Goal: Task Accomplishment & Management: Manage account settings

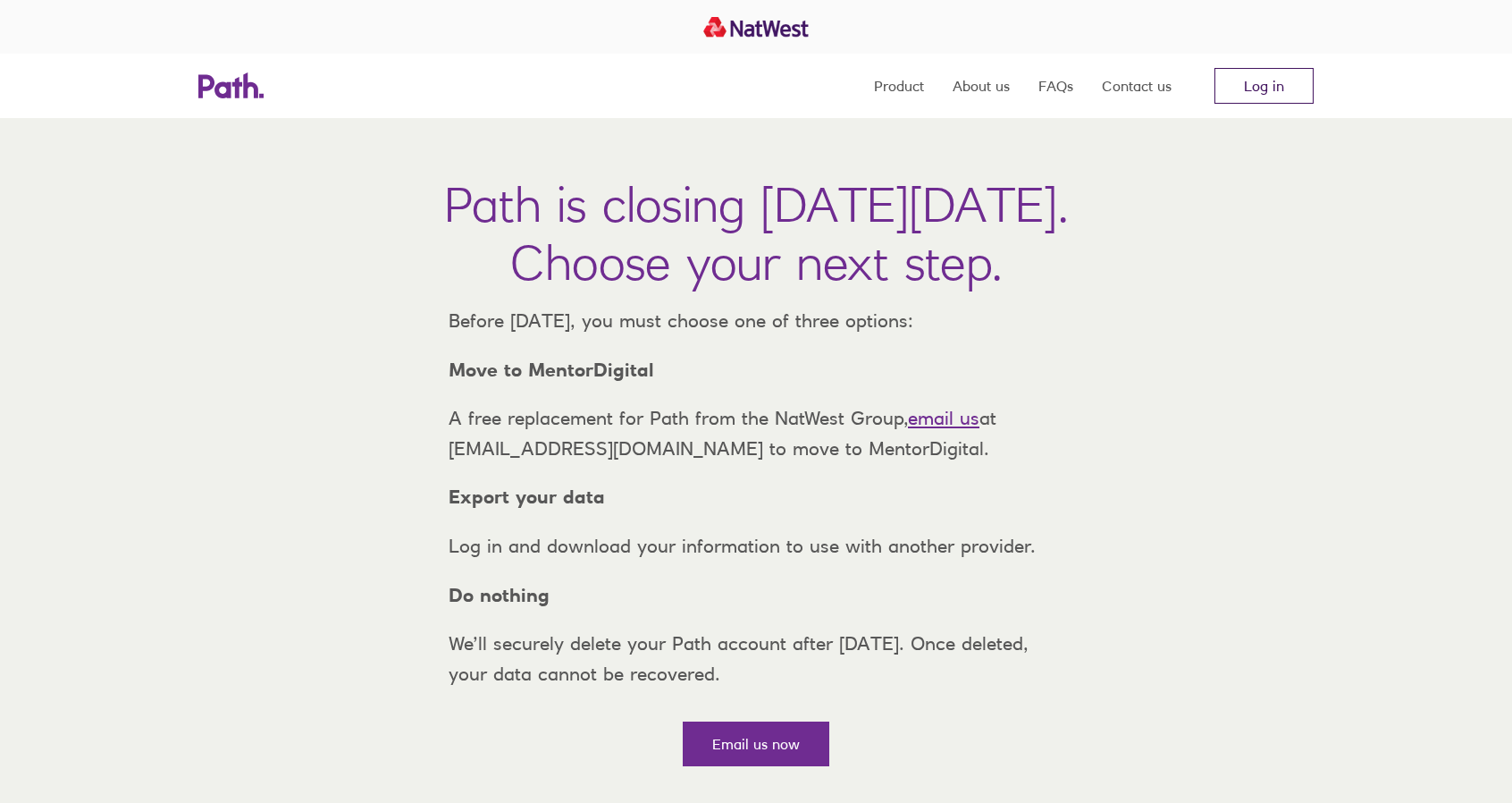
click at [1276, 83] on link "Log in" at bounding box center [1264, 85] width 99 height 35
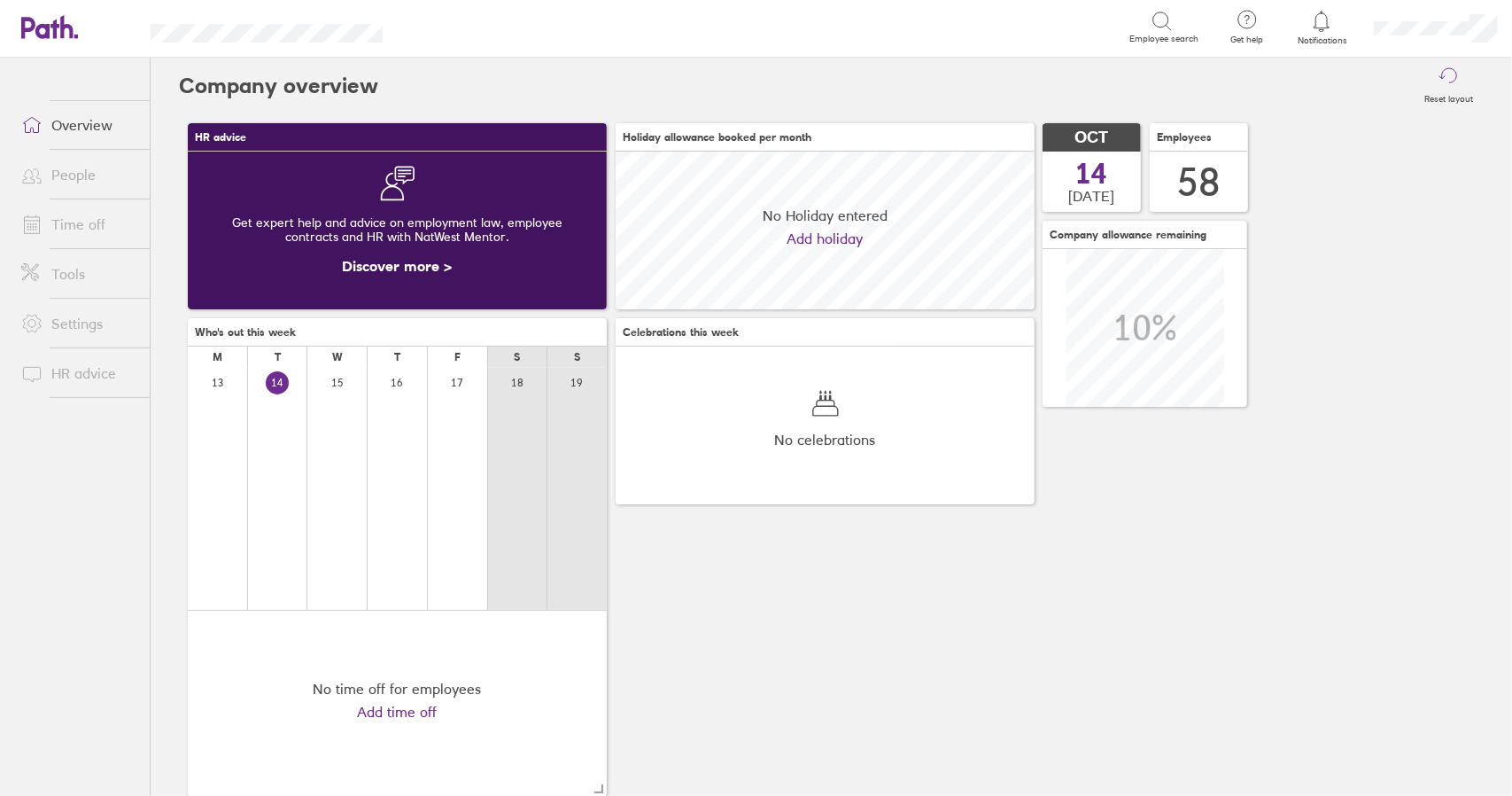
scroll to position [158, 418]
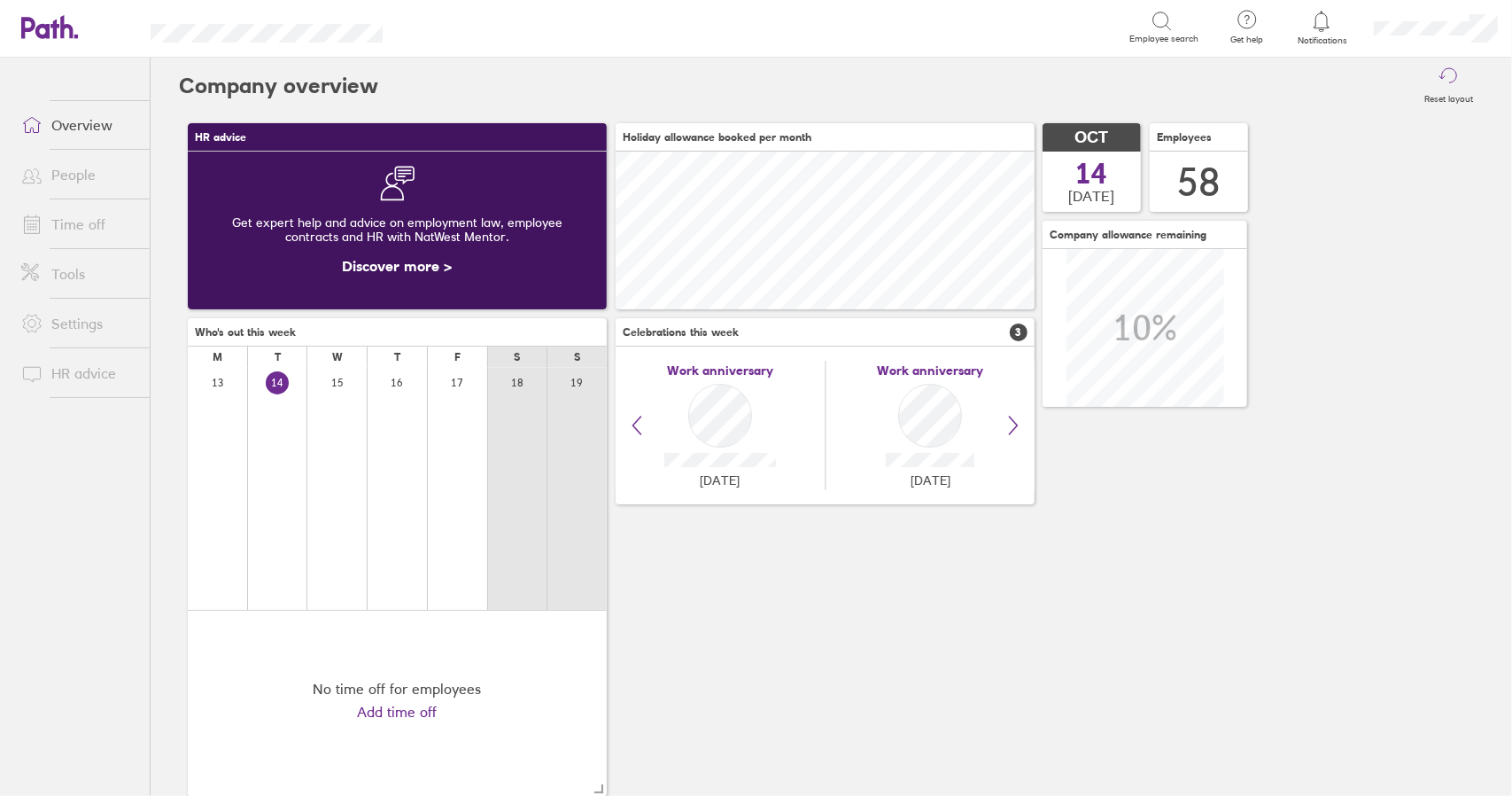
click at [84, 222] on link "Time off" at bounding box center [77, 223] width 143 height 35
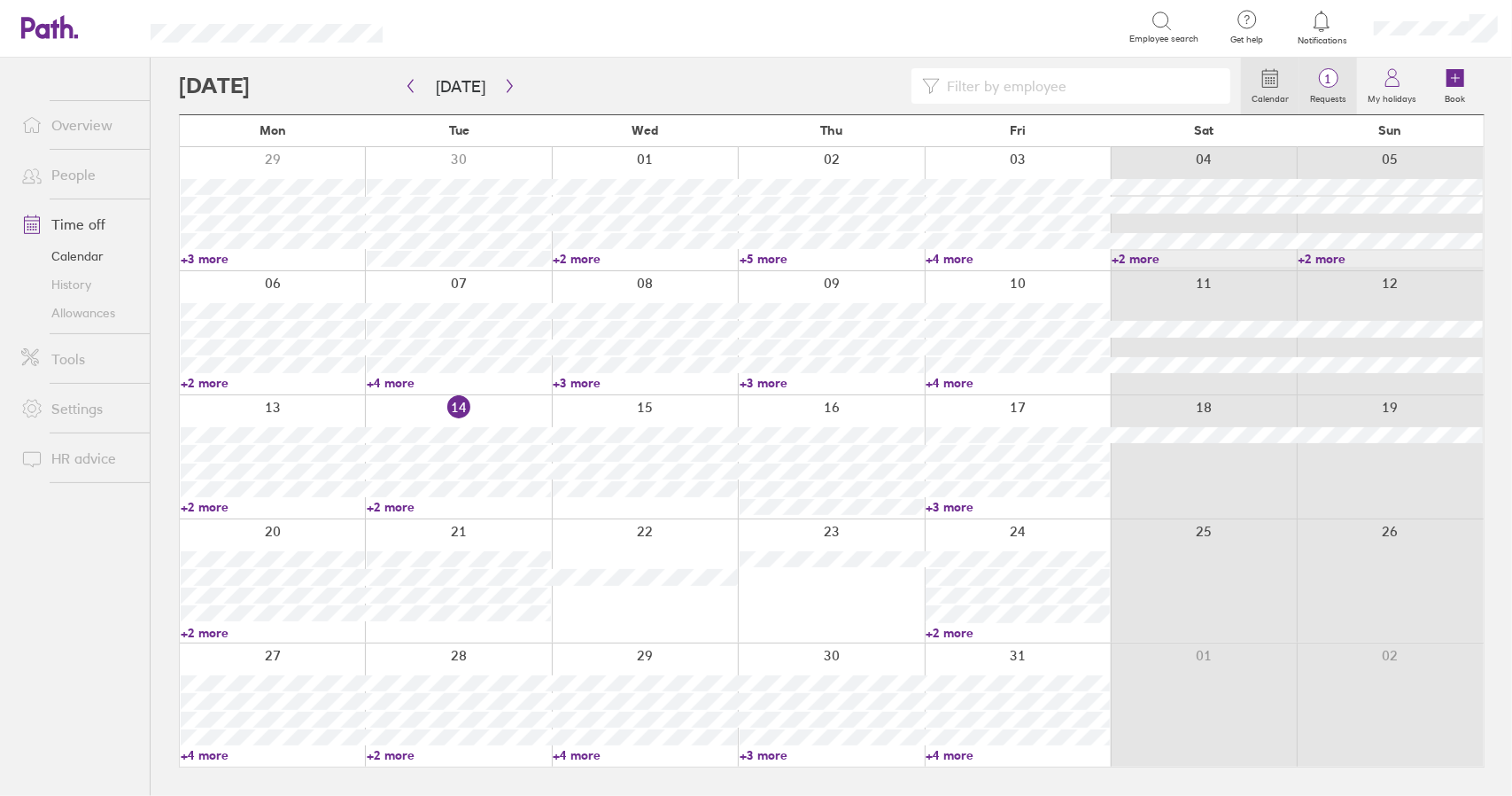
click at [1337, 84] on span "1" at bounding box center [1328, 78] width 58 height 14
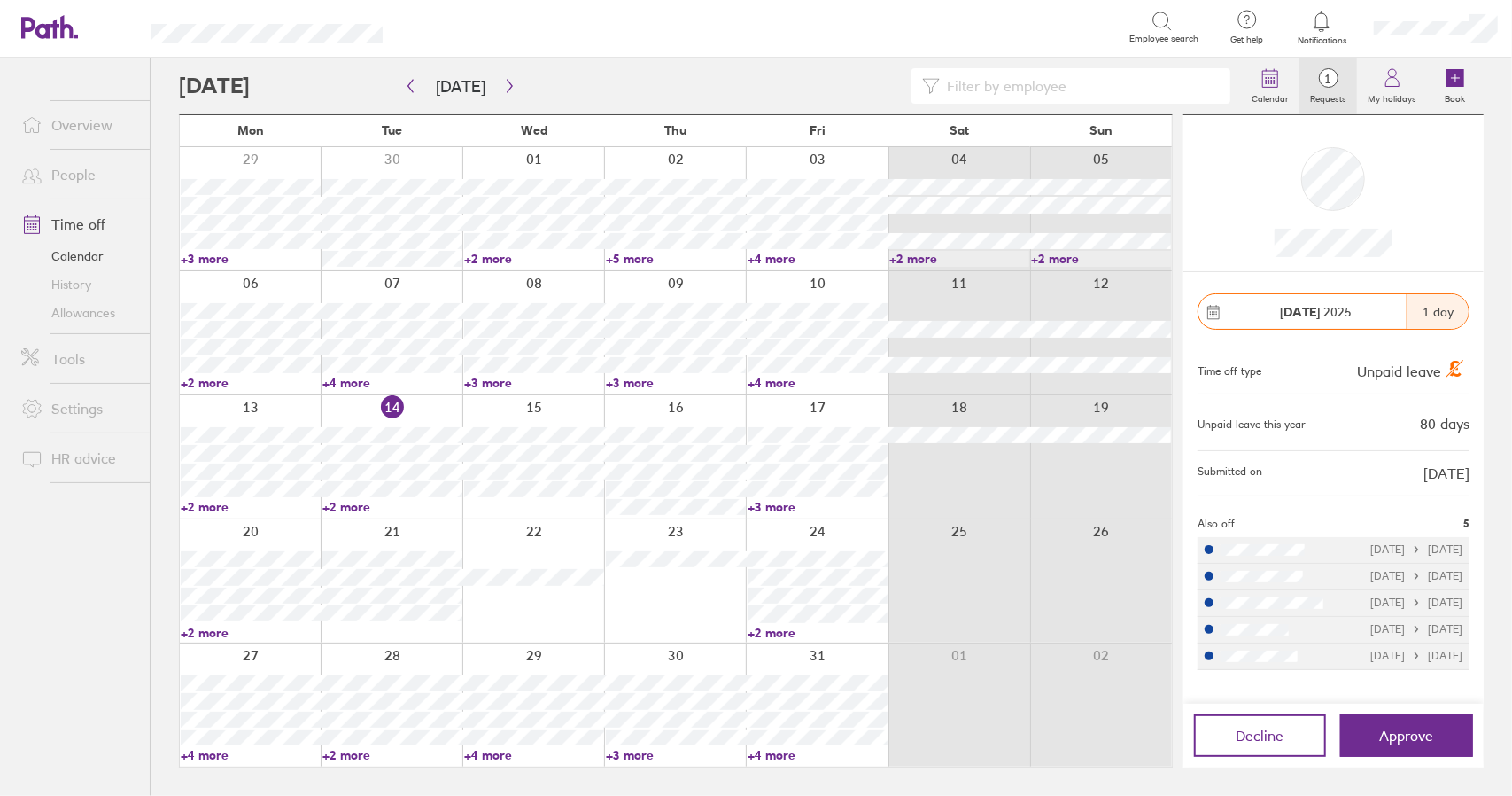
click at [788, 631] on link "+2 more" at bounding box center [817, 632] width 140 height 16
click at [772, 630] on link "+2 more" at bounding box center [817, 632] width 140 height 16
click at [1395, 736] on span "Approve" at bounding box center [1406, 735] width 54 height 16
